Goal: Information Seeking & Learning: Learn about a topic

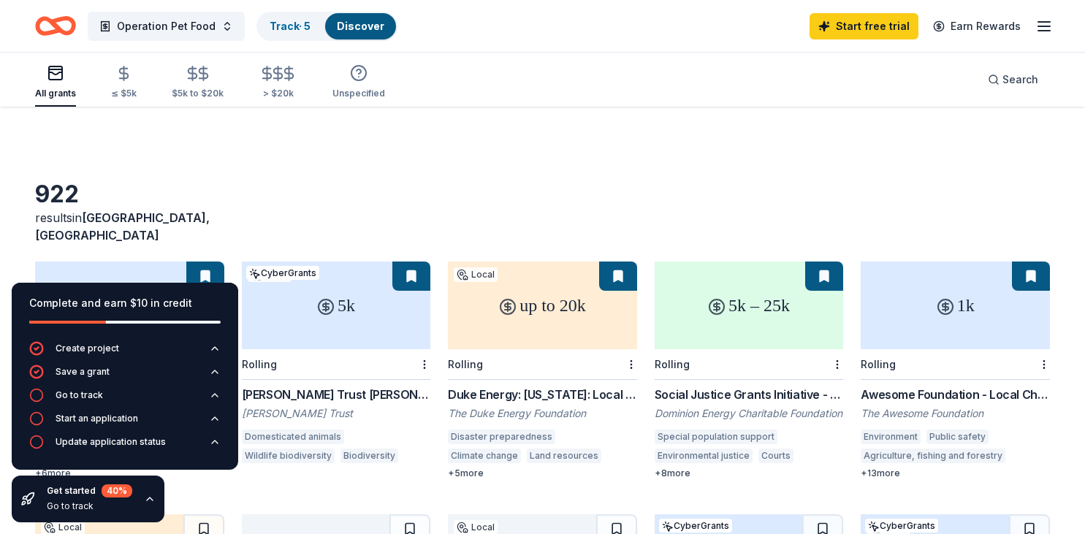
scroll to position [77, 0]
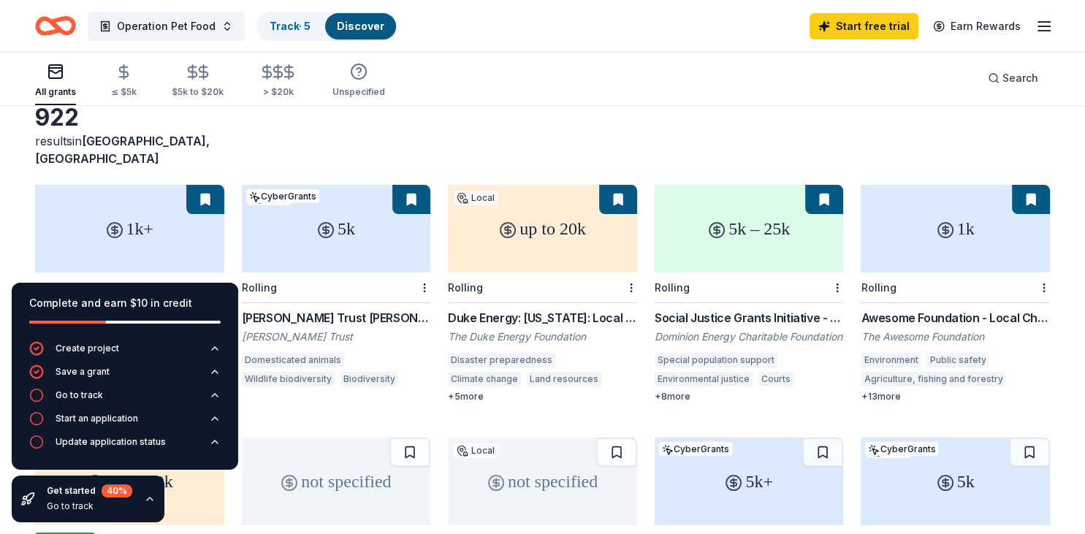
click at [513, 120] on div "922 results in Leicester, NC" at bounding box center [542, 135] width 1015 height 64
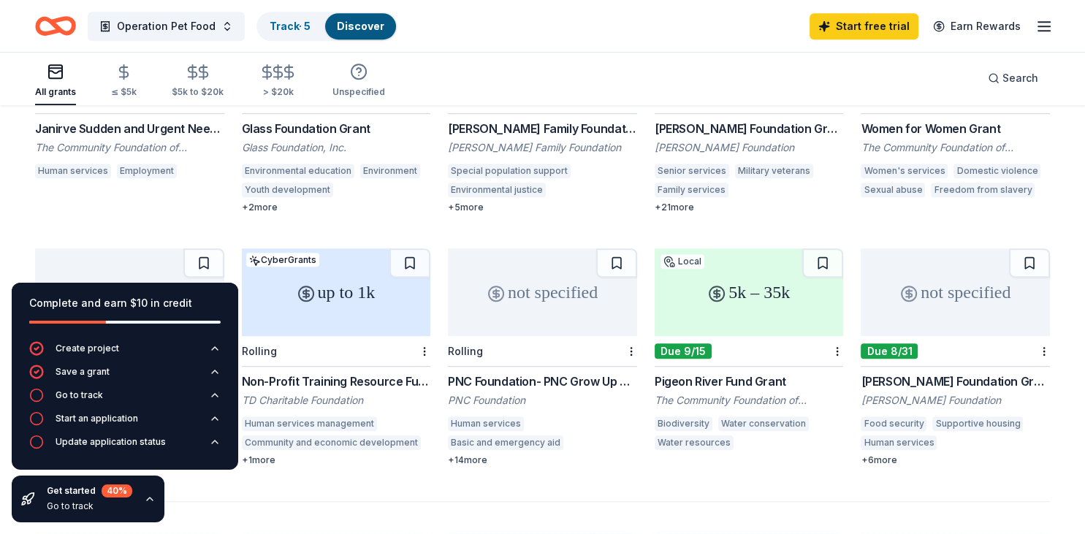
scroll to position [848, 0]
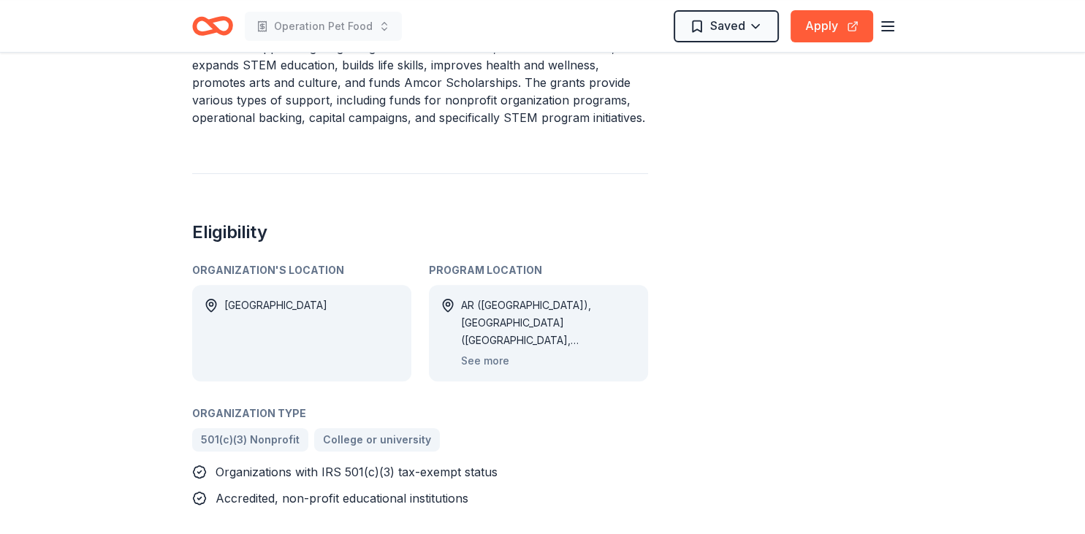
scroll to position [617, 0]
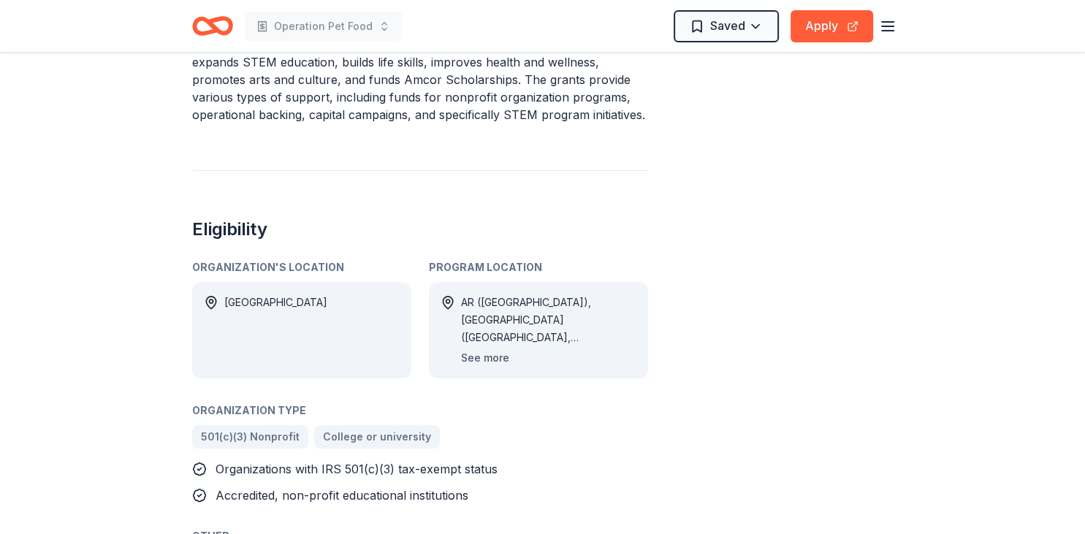
click at [487, 349] on button "See more" at bounding box center [485, 358] width 48 height 18
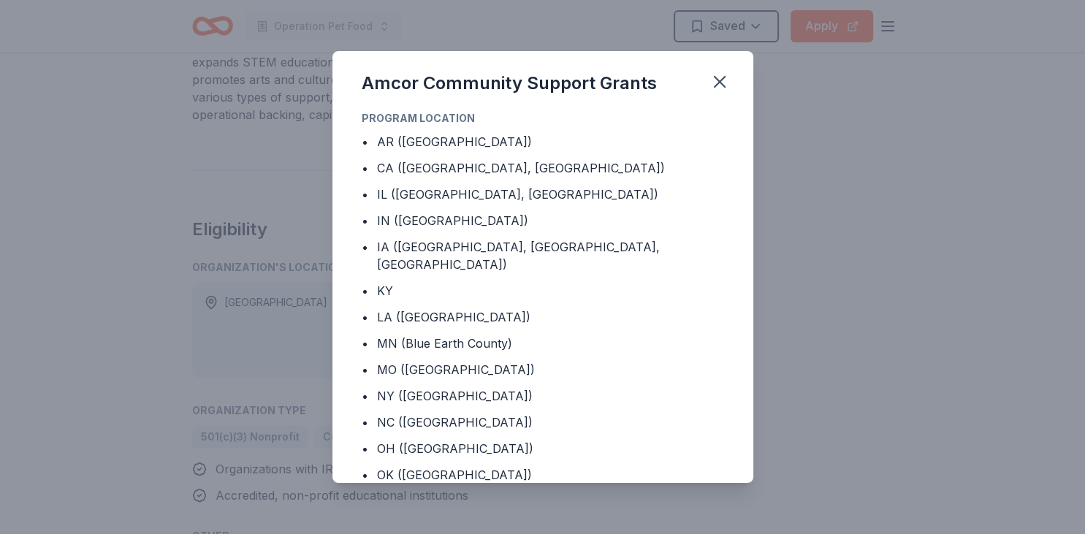
scroll to position [82, 0]
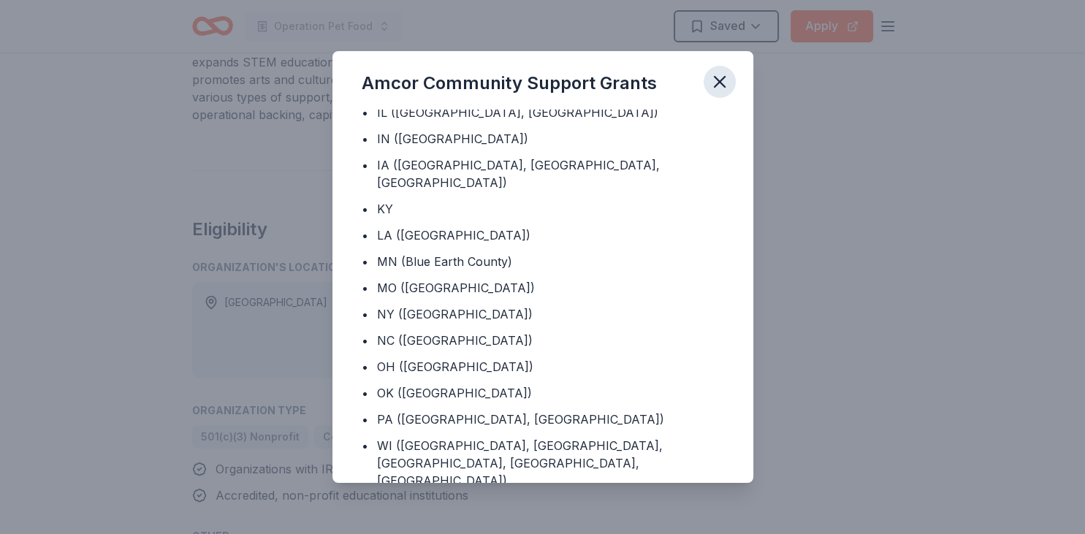
click at [723, 83] on icon "button" at bounding box center [719, 82] width 20 height 20
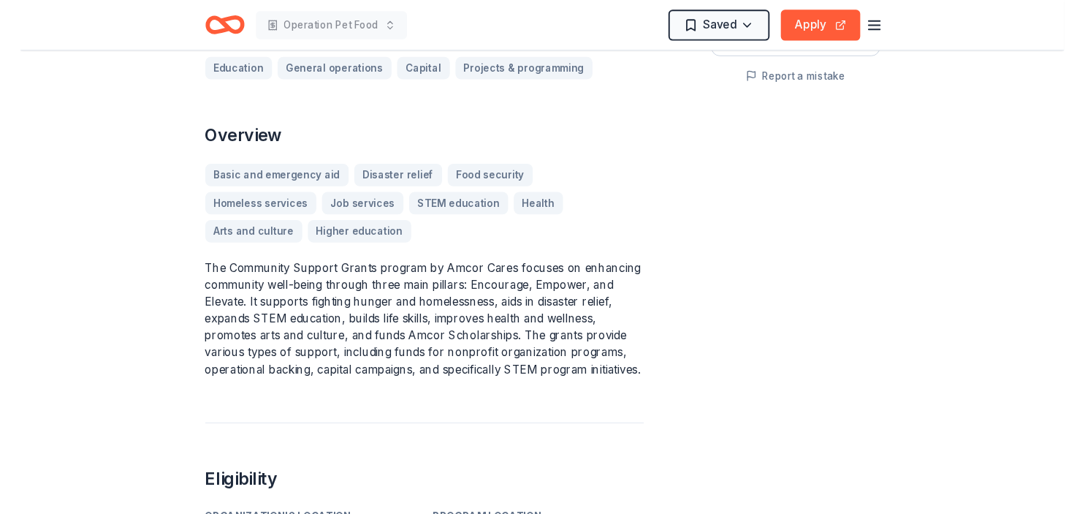
scroll to position [308, 0]
